Goal: Task Accomplishment & Management: Complete application form

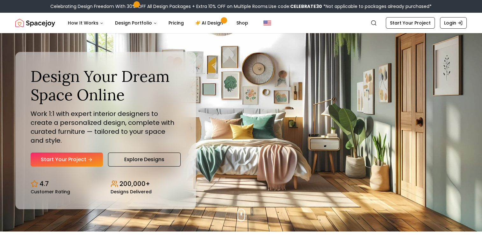
scroll to position [4, 0]
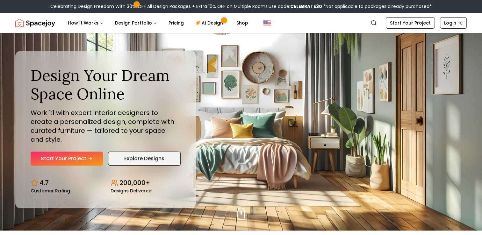
click at [161, 156] on link "Explore Designs" at bounding box center [144, 159] width 73 height 14
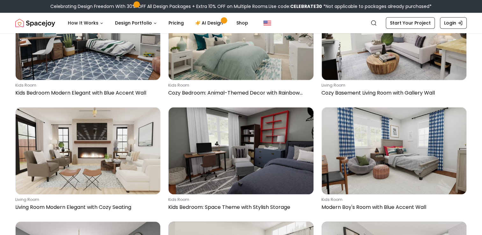
scroll to position [510, 0]
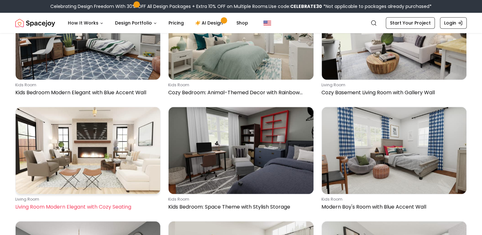
click at [126, 117] on img at bounding box center [88, 150] width 145 height 87
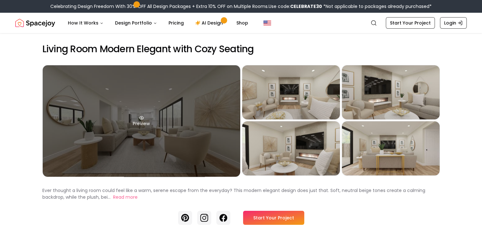
click at [199, 125] on div "Preview" at bounding box center [141, 120] width 197 height 111
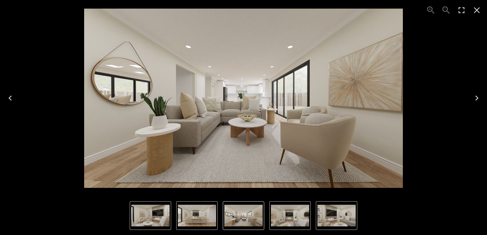
click at [475, 97] on icon "Next" at bounding box center [476, 98] width 10 height 10
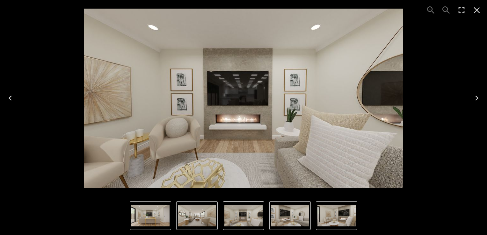
click at [475, 97] on icon "Next" at bounding box center [476, 98] width 10 height 10
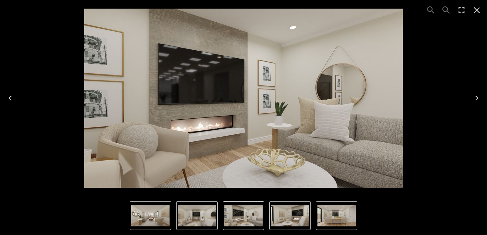
click at [475, 97] on icon "Next" at bounding box center [476, 98] width 10 height 10
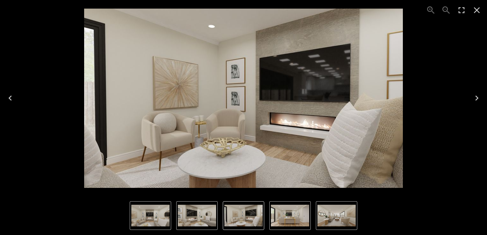
click at [478, 10] on icon "Close" at bounding box center [476, 10] width 10 height 10
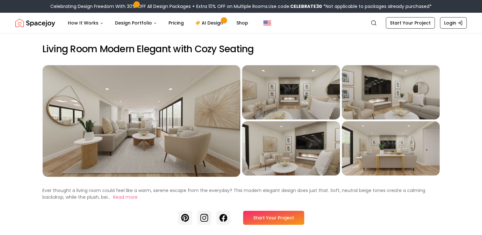
click at [283, 217] on link "Start Your Project" at bounding box center [273, 218] width 61 height 14
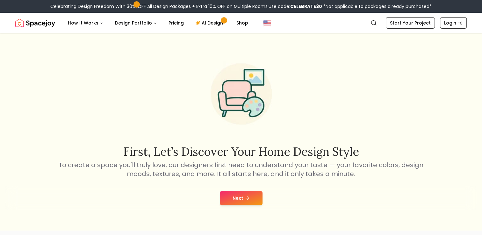
click at [250, 198] on button "Next" at bounding box center [241, 198] width 43 height 14
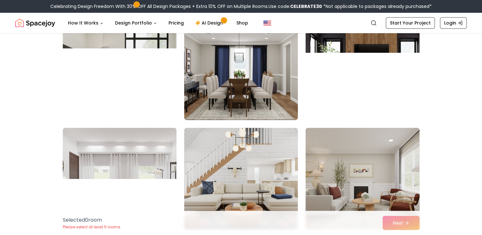
scroll to position [398, 0]
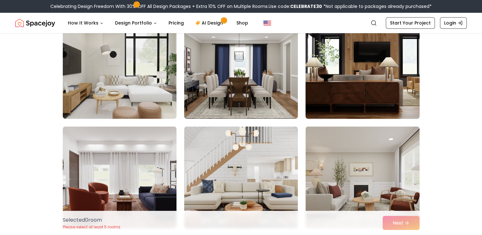
click at [344, 93] on img at bounding box center [362, 67] width 119 height 107
click at [366, 80] on img at bounding box center [362, 67] width 119 height 107
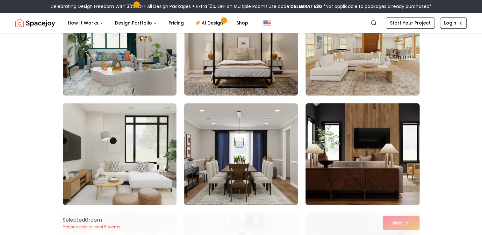
click at [354, 127] on img at bounding box center [362, 154] width 119 height 107
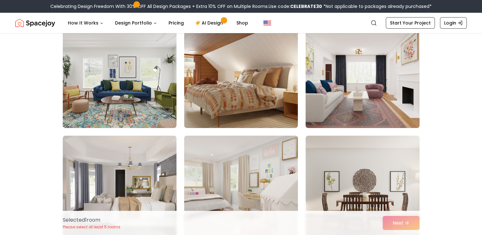
scroll to position [60, 0]
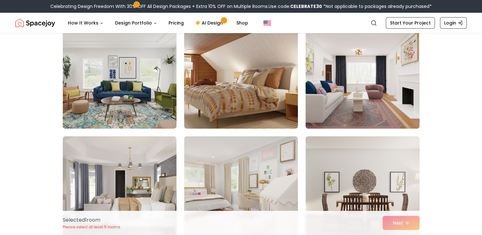
click at [234, 111] on img at bounding box center [240, 77] width 119 height 107
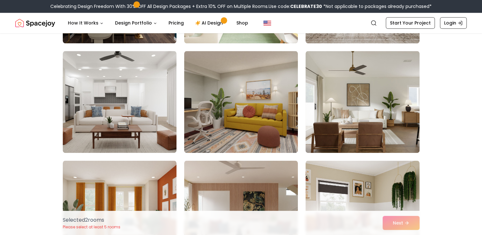
scroll to position [807, 0]
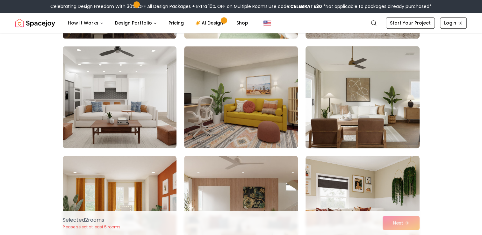
click at [386, 90] on img at bounding box center [362, 97] width 119 height 107
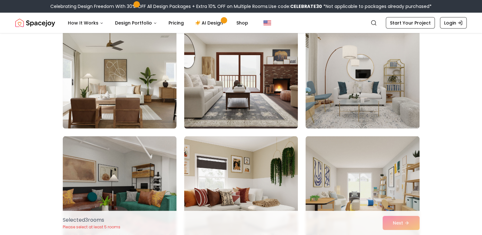
scroll to position [1813, 0]
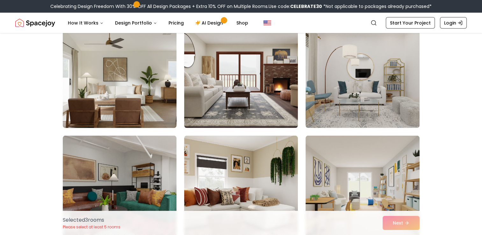
click at [123, 104] on img at bounding box center [119, 77] width 119 height 107
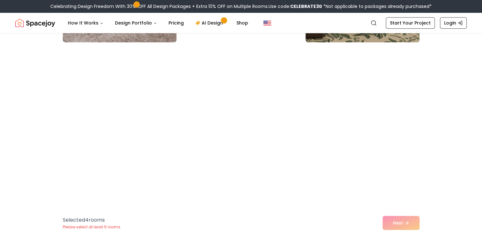
scroll to position [2995, 0]
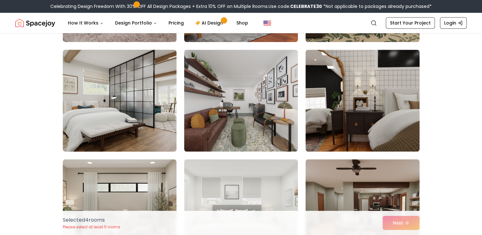
click at [133, 118] on img at bounding box center [119, 100] width 119 height 107
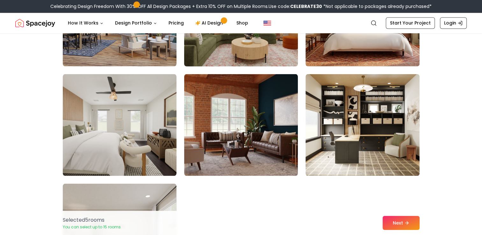
scroll to position [3519, 0]
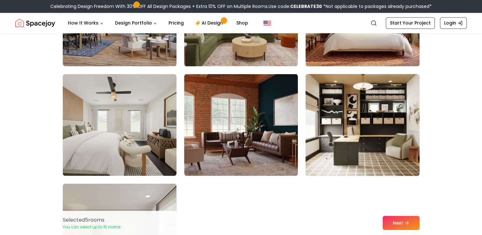
click at [339, 98] on img at bounding box center [362, 124] width 119 height 107
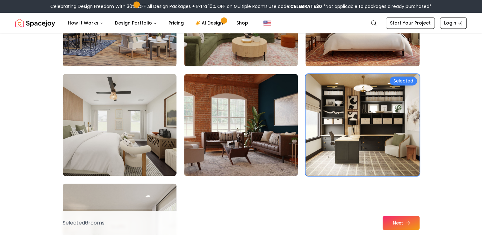
click at [402, 227] on button "Next" at bounding box center [400, 223] width 37 height 14
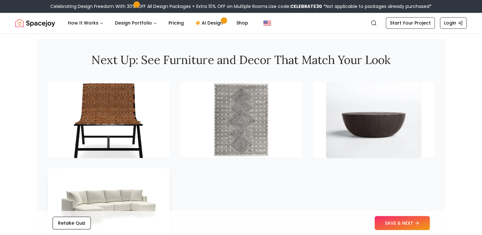
scroll to position [854, 0]
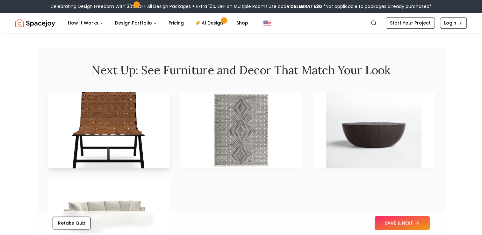
click at [103, 146] on img at bounding box center [108, 130] width 100 height 80
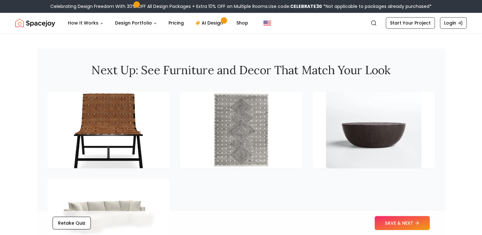
click at [182, 191] on div at bounding box center [240, 173] width 387 height 163
click at [376, 119] on img at bounding box center [373, 130] width 100 height 80
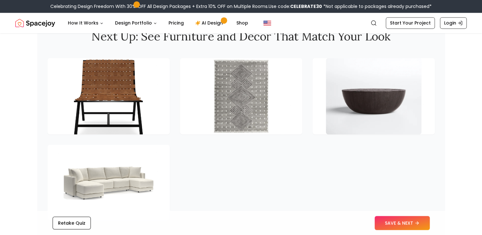
scroll to position [888, 0]
